Goal: Information Seeking & Learning: Learn about a topic

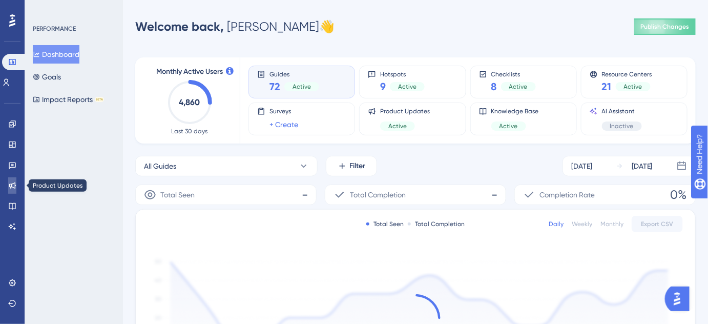
click at [10, 185] on icon at bounding box center [12, 185] width 8 height 8
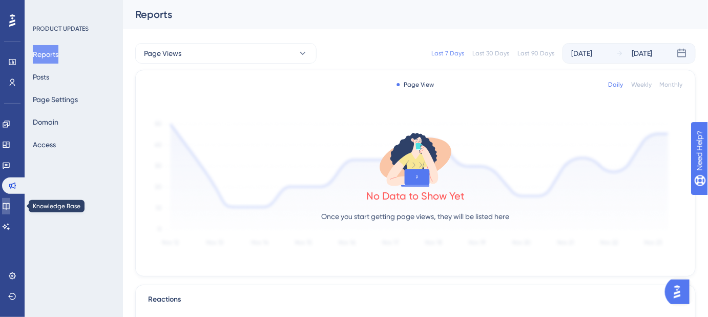
click at [10, 205] on icon at bounding box center [6, 206] width 8 height 8
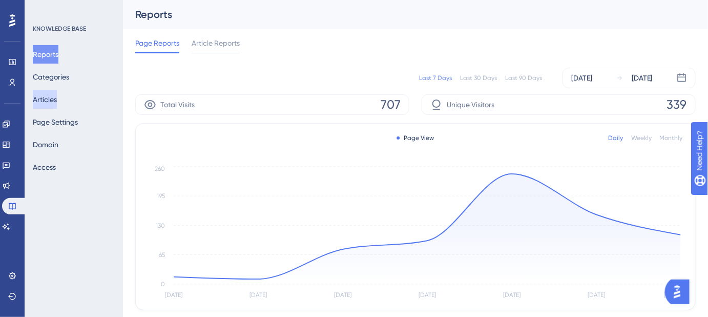
click at [57, 93] on button "Articles" at bounding box center [45, 99] width 24 height 18
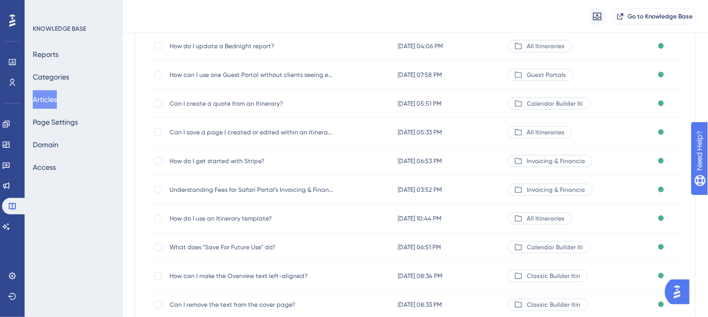
scroll to position [186, 0]
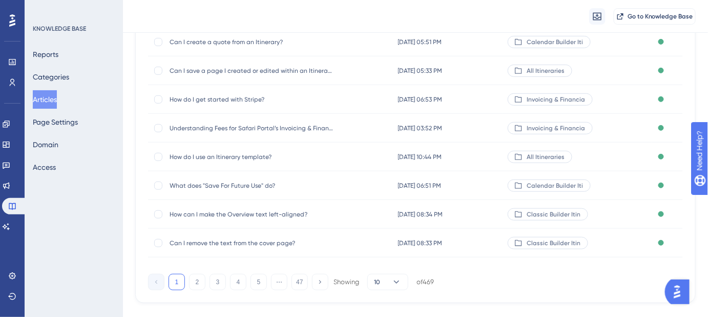
click at [187, 285] on div "1 2 3 4 5 ⋯ 47 Showing 10 of 469" at bounding box center [291, 282] width 286 height 16
click at [201, 280] on button "2" at bounding box center [197, 282] width 16 height 16
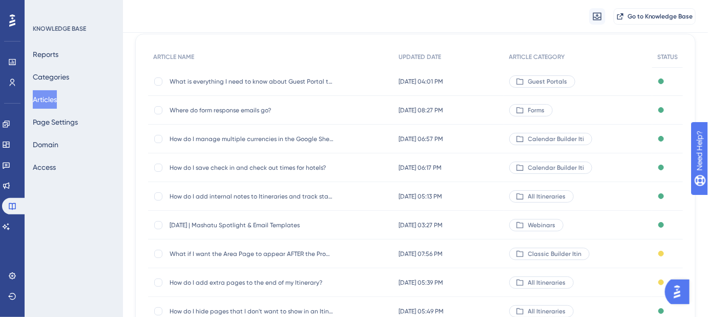
scroll to position [204, 0]
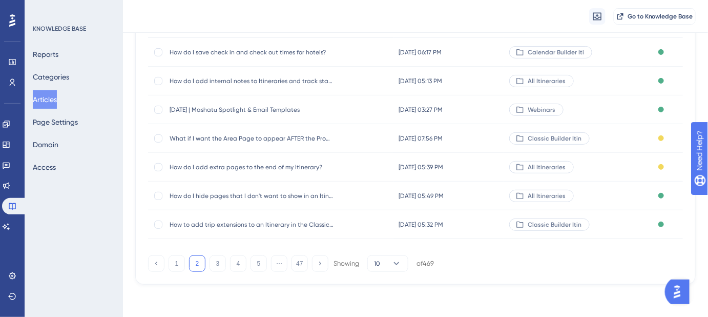
click at [209, 112] on span "[DATE] | Mashatu Spotlight & Email Templates" at bounding box center [252, 110] width 164 height 8
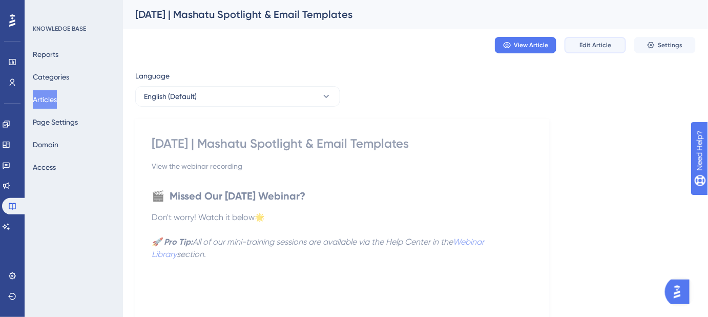
click at [604, 45] on span "Edit Article" at bounding box center [595, 45] width 32 height 8
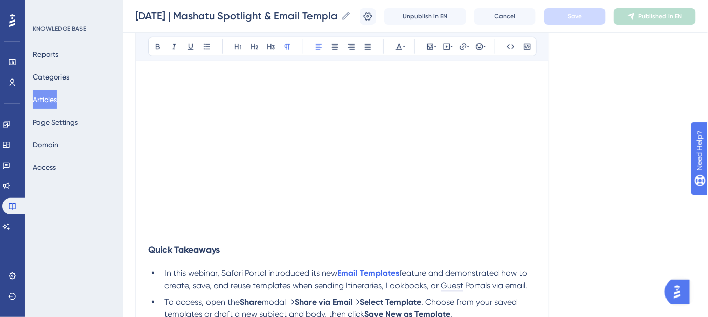
scroll to position [326, 0]
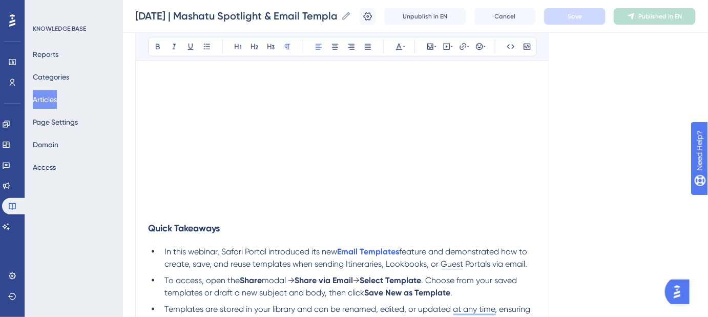
click at [189, 215] on h3 "Quick Takeaways" at bounding box center [342, 228] width 388 height 27
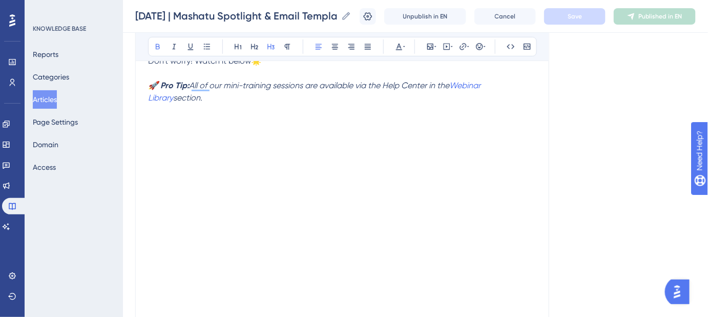
scroll to position [279, 0]
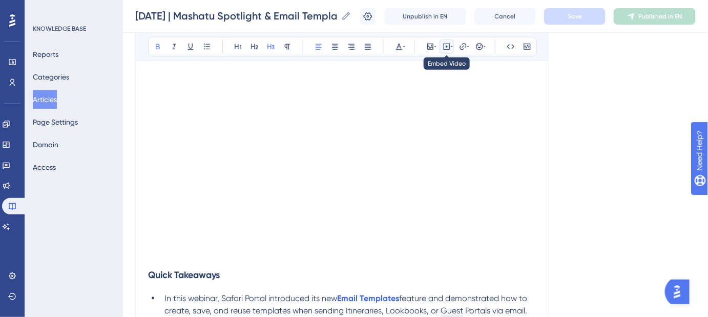
click at [449, 43] on icon at bounding box center [447, 47] width 8 height 8
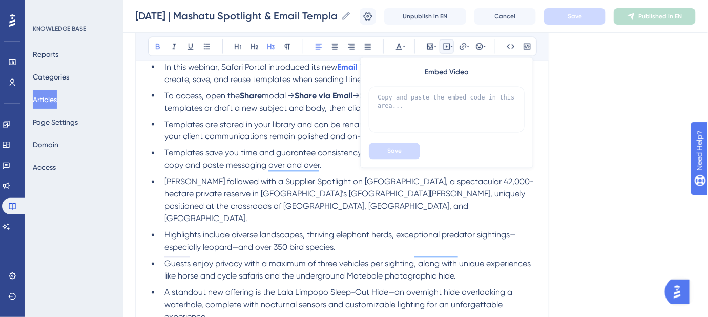
scroll to position [512, 0]
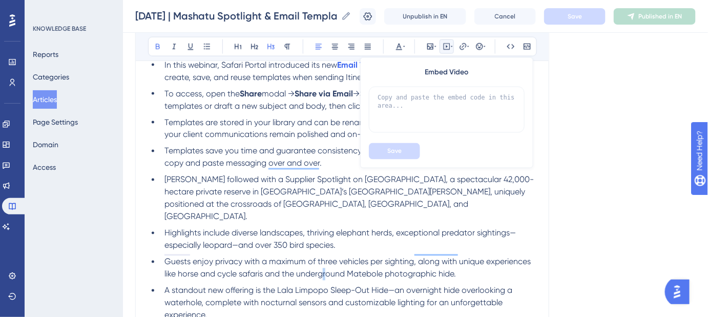
click at [328, 258] on span "Guests enjoy privacy with a maximum of three vehicles per sighting, along with …" at bounding box center [348, 268] width 368 height 22
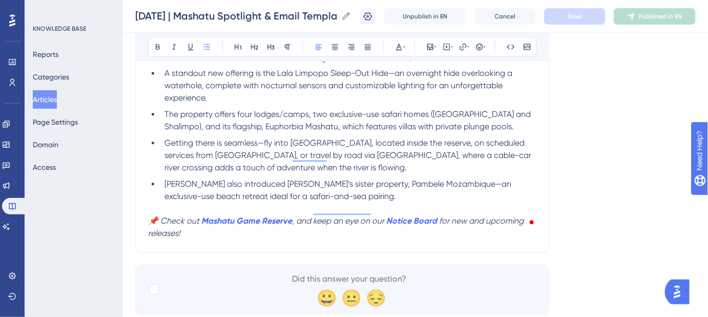
scroll to position [745, 0]
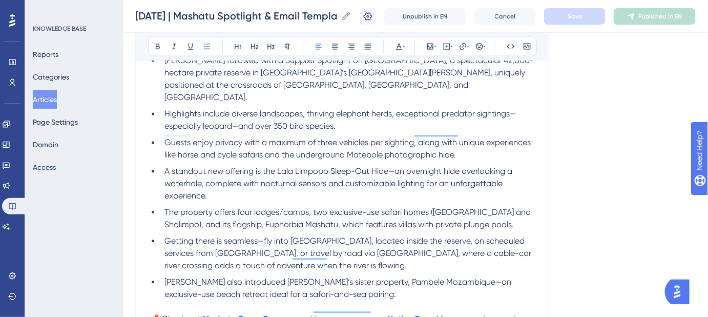
scroll to position [512, 0]
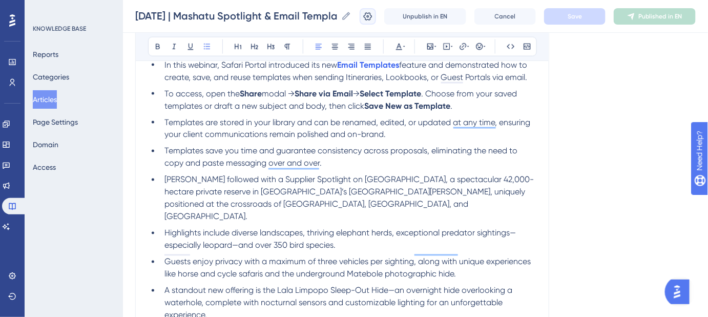
click at [372, 17] on icon at bounding box center [368, 16] width 9 height 8
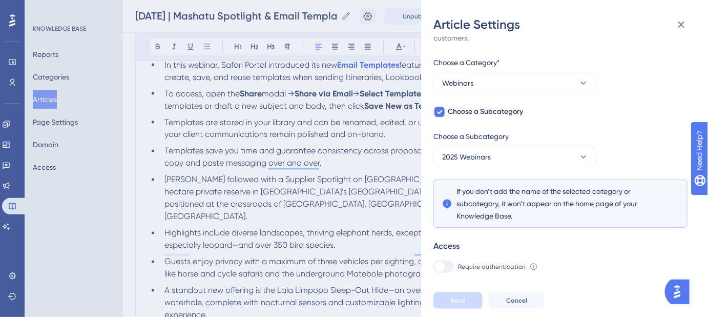
scroll to position [78, 0]
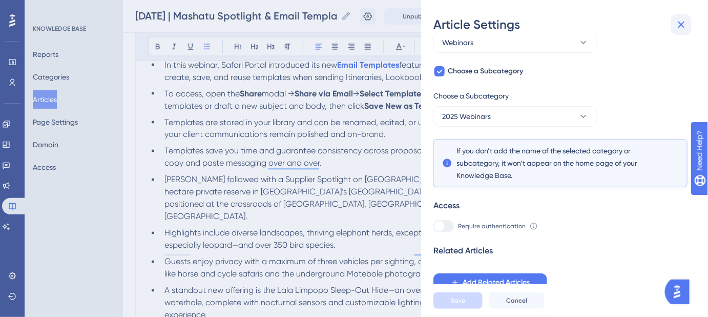
click at [688, 27] on button at bounding box center [681, 24] width 20 height 20
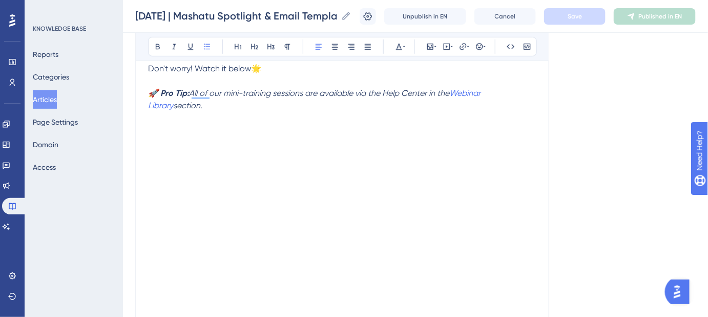
scroll to position [0, 0]
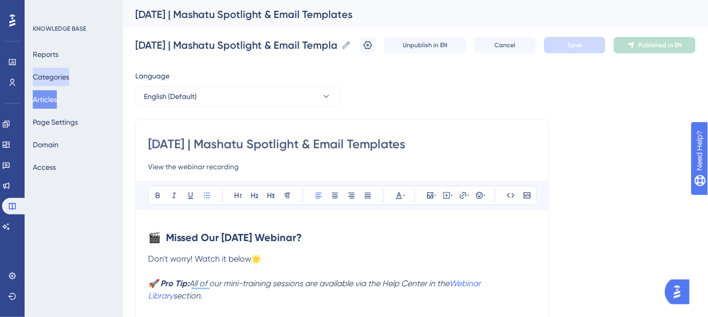
drag, startPoint x: 76, startPoint y: 76, endPoint x: 74, endPoint y: 52, distance: 24.2
click at [69, 76] on button "Categories" at bounding box center [51, 77] width 36 height 18
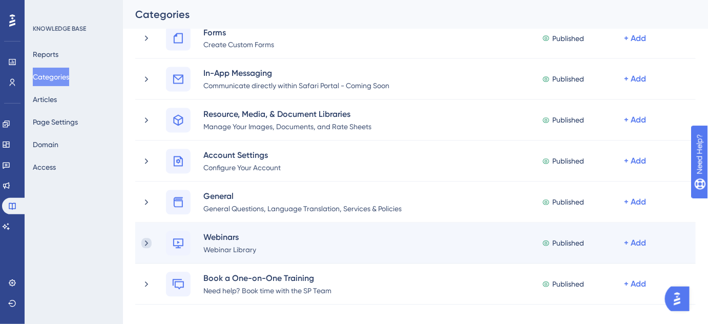
scroll to position [698, 0]
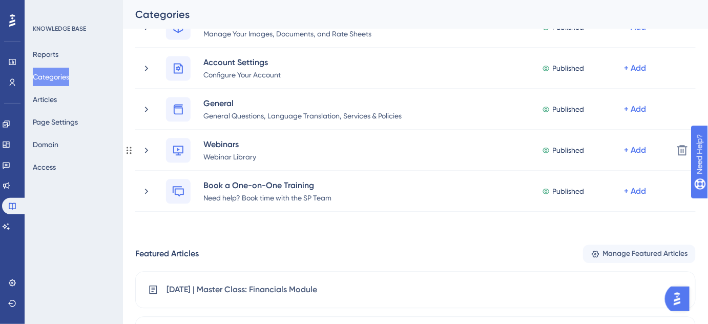
drag, startPoint x: 143, startPoint y: 146, endPoint x: 0, endPoint y: 234, distance: 167.9
click at [143, 146] on icon at bounding box center [146, 150] width 10 height 10
